Goal: Information Seeking & Learning: Learn about a topic

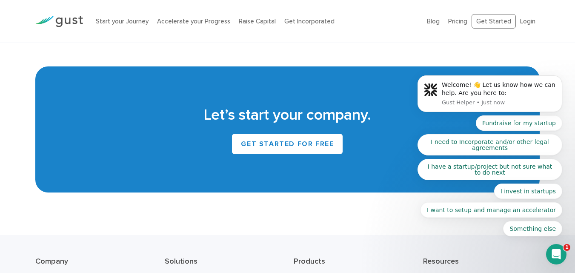
scroll to position [3826, 0]
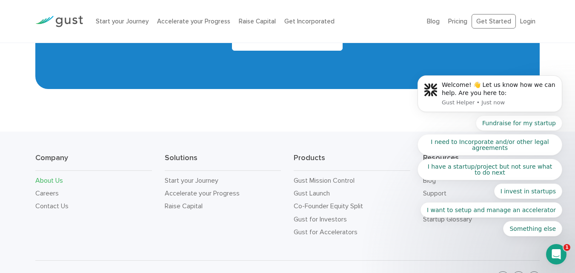
click at [47, 176] on link "About Us" at bounding box center [49, 180] width 28 height 8
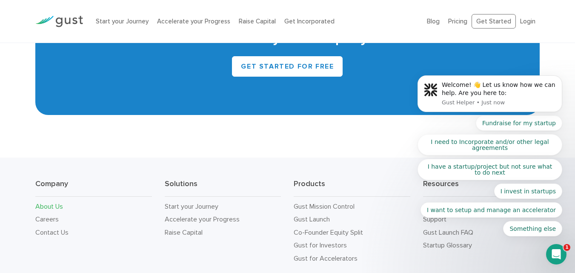
scroll to position [837, 0]
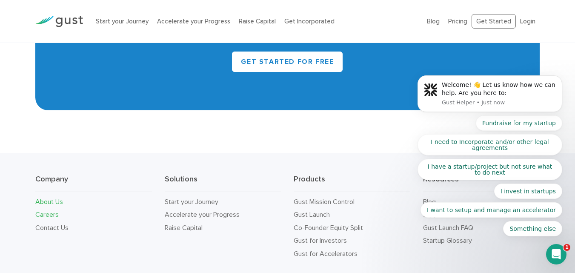
click at [43, 210] on link "Careers" at bounding box center [46, 214] width 23 height 8
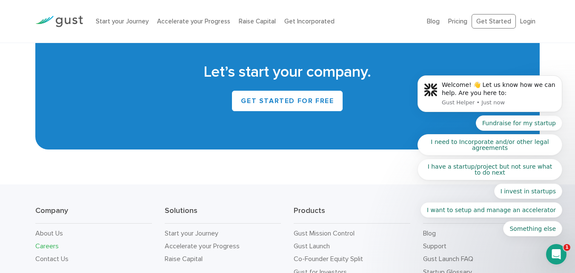
scroll to position [1963, 0]
